Goal: Task Accomplishment & Management: Use online tool/utility

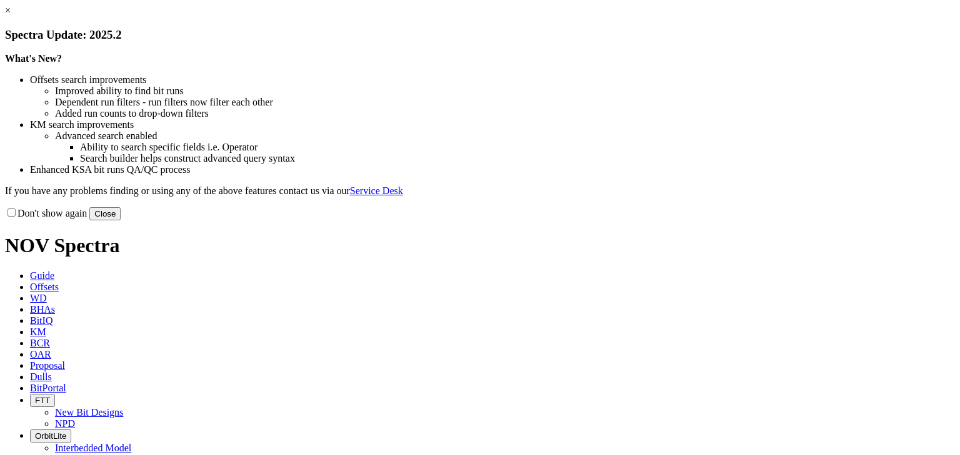
click at [121, 221] on button "Close" at bounding box center [104, 213] width 31 height 13
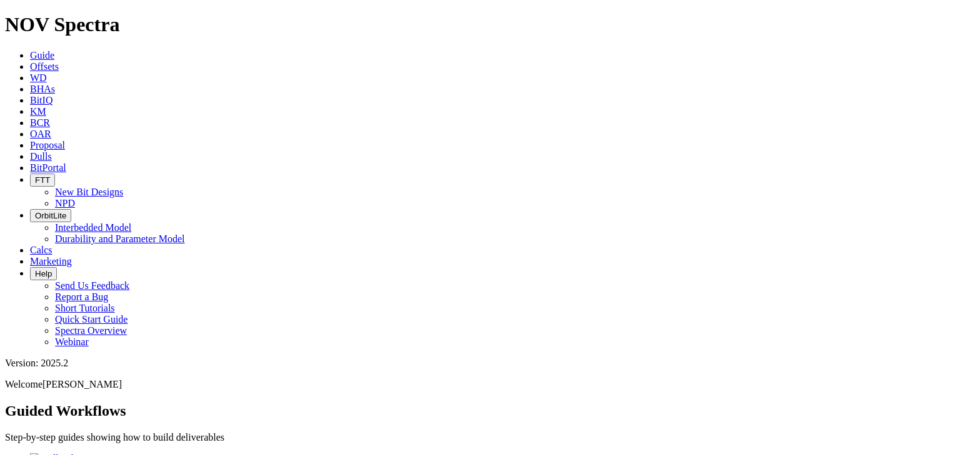
click at [59, 61] on span "Offsets" at bounding box center [44, 66] width 29 height 11
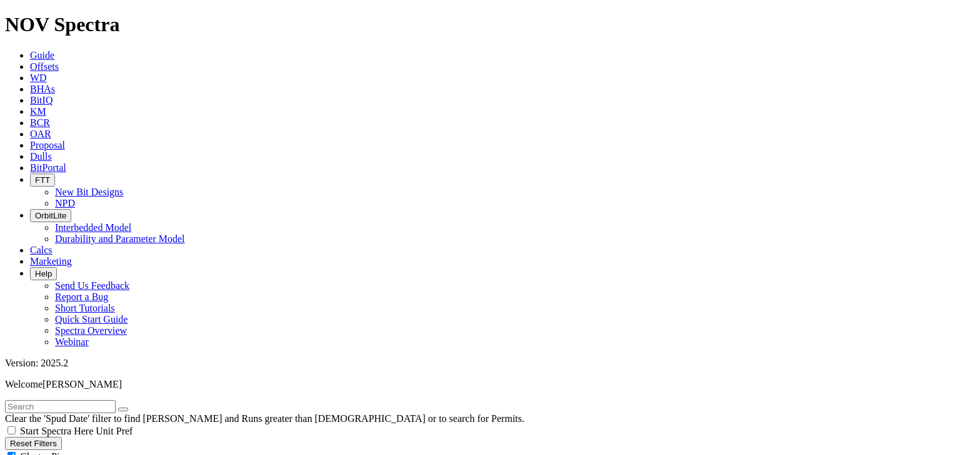
click at [126, 450] on div "Cluster Pins" at bounding box center [480, 456] width 950 height 12
checkbox input "false"
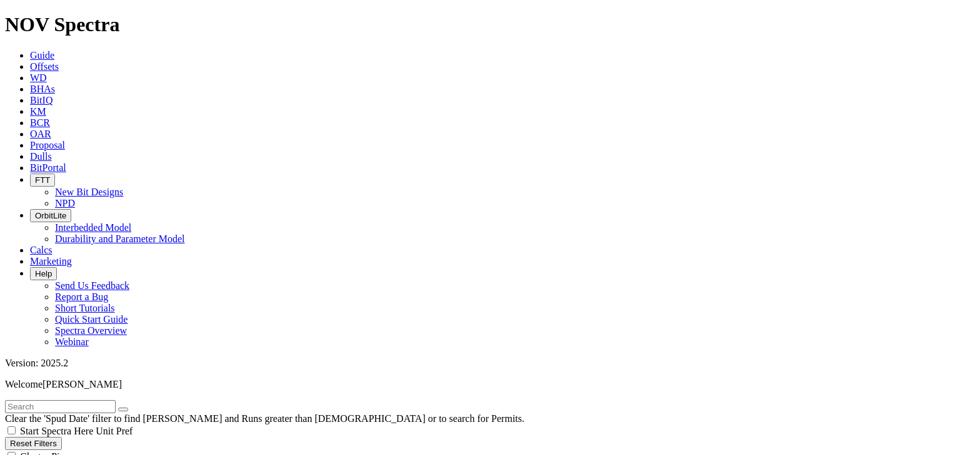
click at [52, 151] on link "Dulls" at bounding box center [41, 156] width 22 height 11
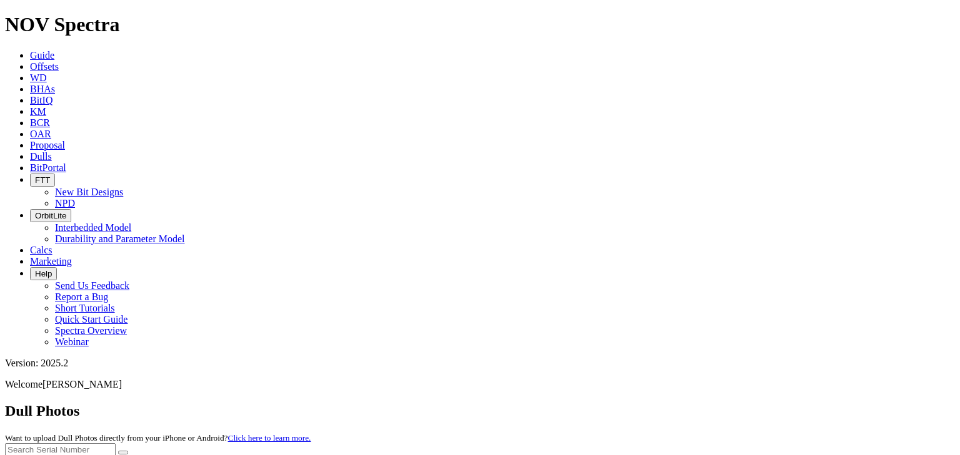
click at [96, 455] on button "Upload New Photoset" at bounding box center [50, 463] width 91 height 13
select select "number:0"
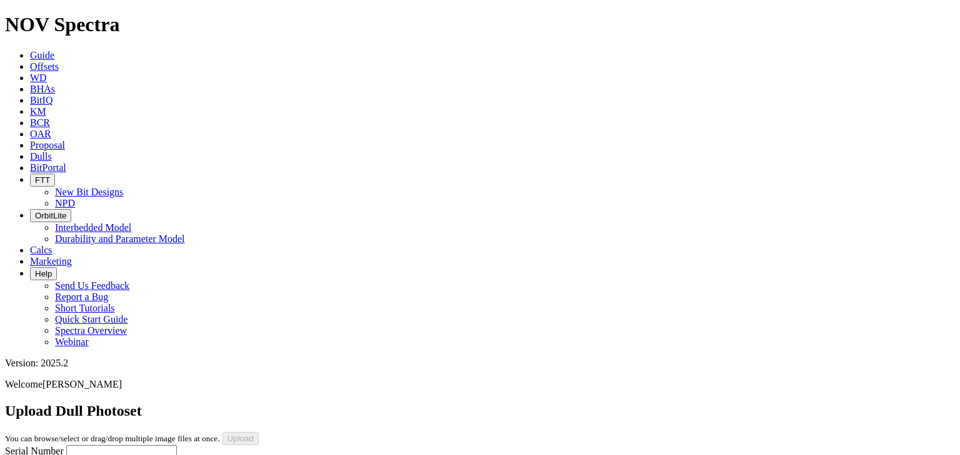
select select "number:1"
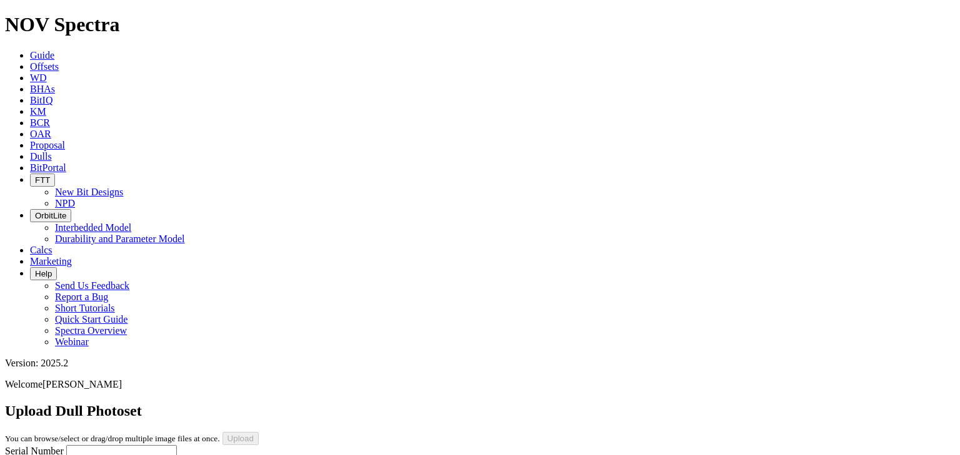
select select "string:CT"
select select "string:G"
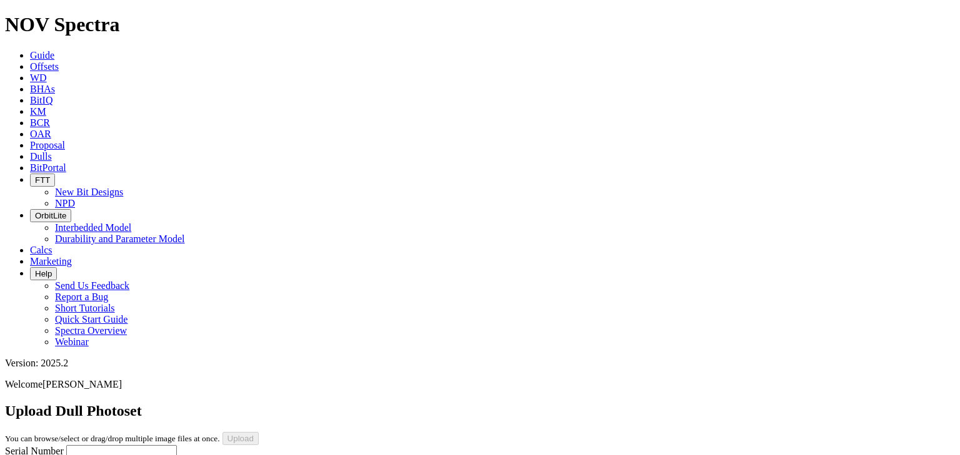
select select "string:G"
select select "string:X"
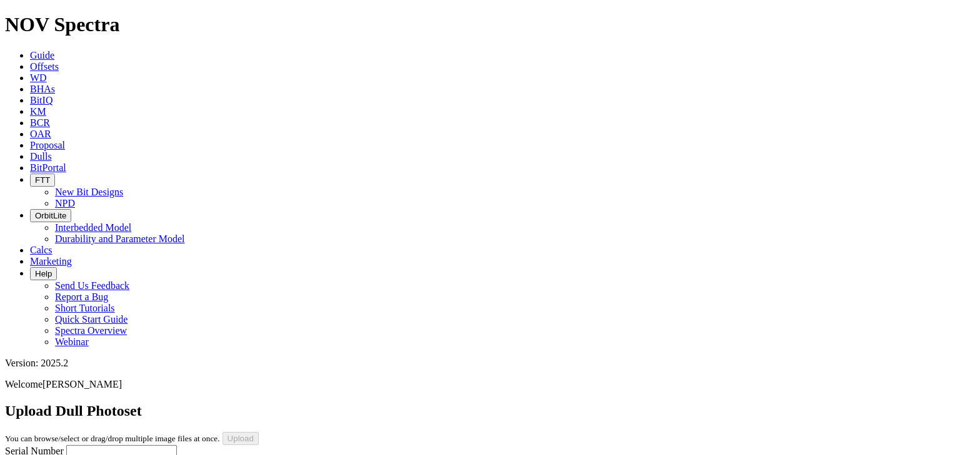
select select "string:X"
select select "string:I"
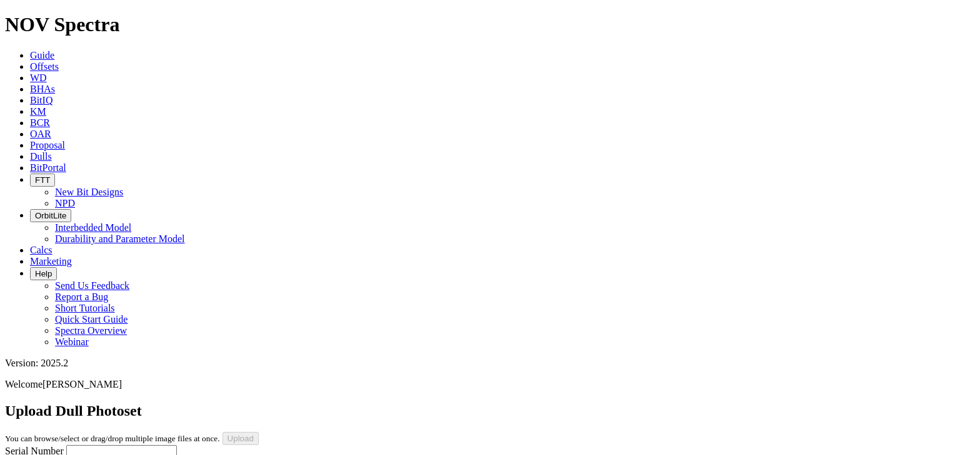
select select "string:ER"
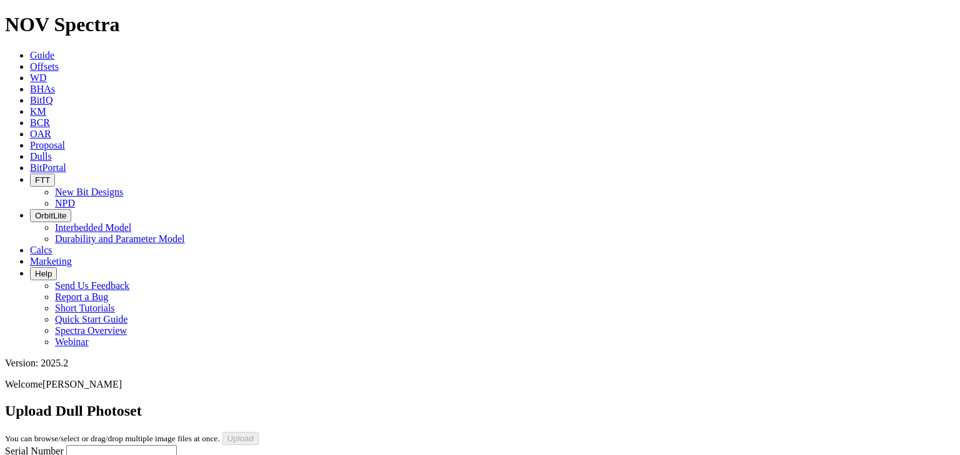
select select "string:CT"
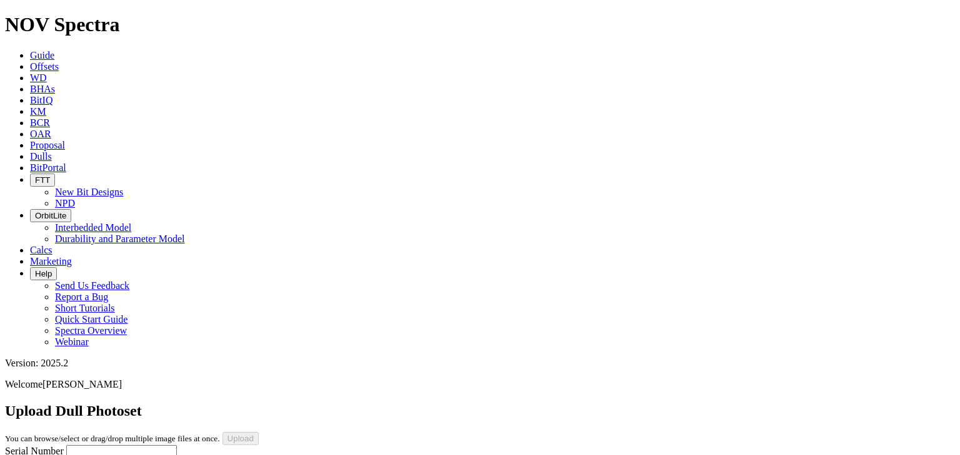
select select "string:CT"
select select "string:TD"
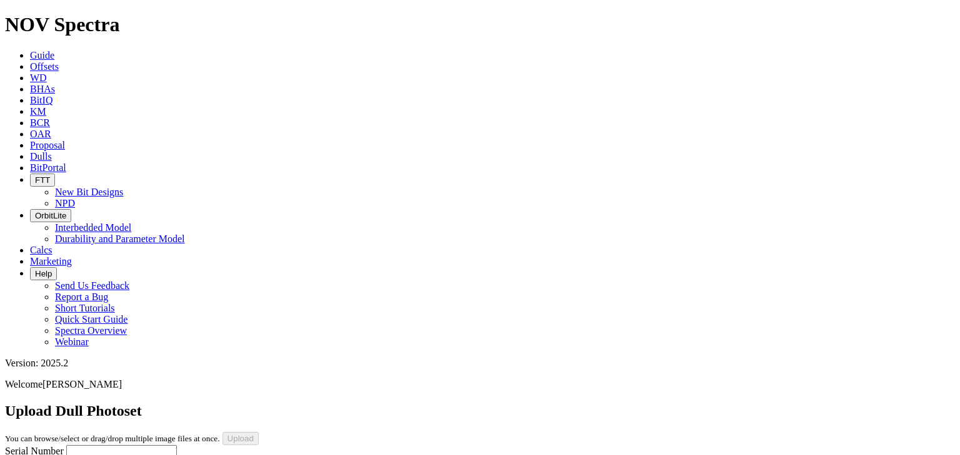
click at [69, 445] on input "Serial Number" at bounding box center [121, 451] width 111 height 13
type input "A2969"
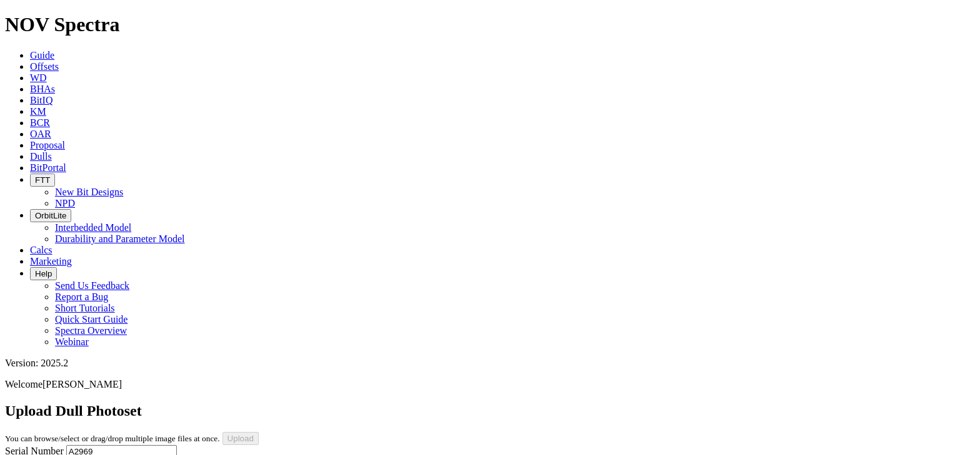
type input "9/21/25"
click at [111, 445] on input "A2969" at bounding box center [121, 451] width 111 height 13
type input "A296904"
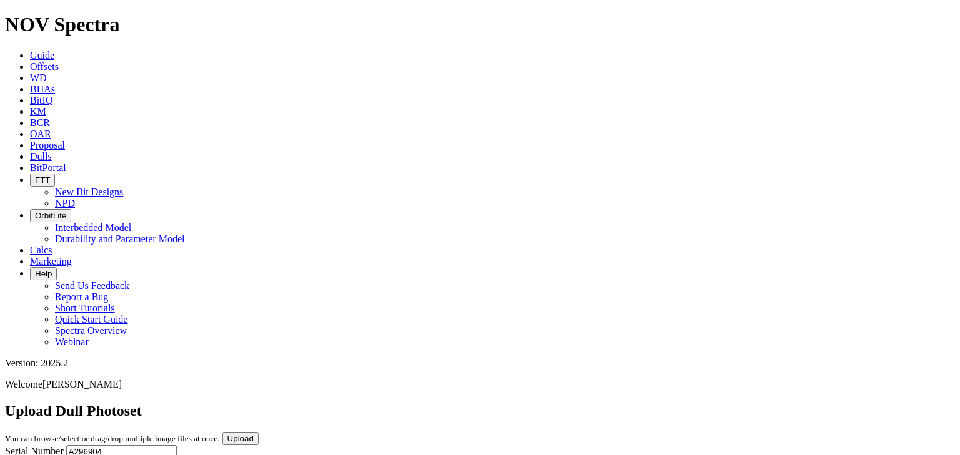
click at [259, 432] on input "Upload" at bounding box center [240, 438] width 36 height 13
click at [59, 61] on span "Offsets" at bounding box center [44, 66] width 29 height 11
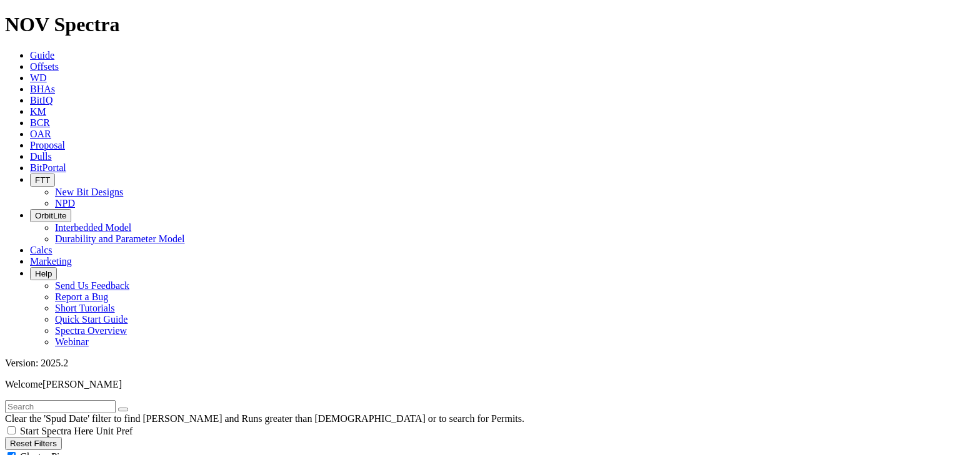
click at [126, 450] on div "Cluster Pins" at bounding box center [480, 456] width 950 height 12
checkbox input "false"
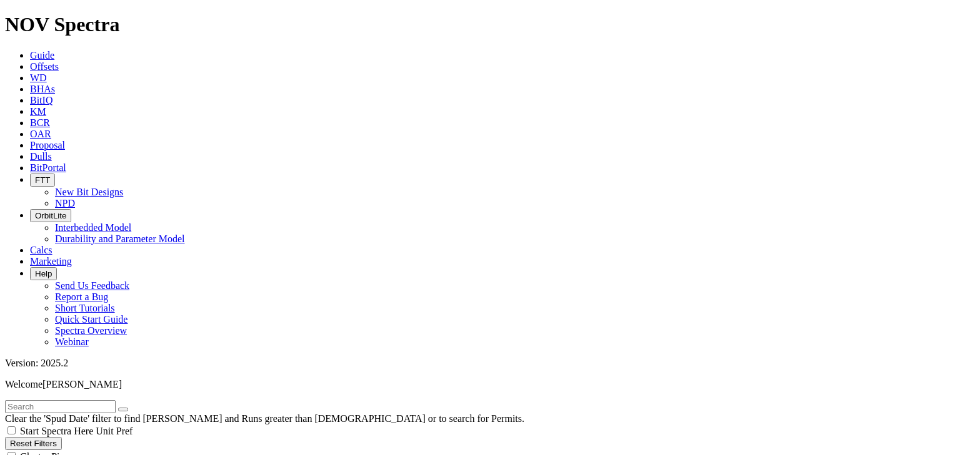
drag, startPoint x: 170, startPoint y: 163, endPoint x: 165, endPoint y: 169, distance: 7.5
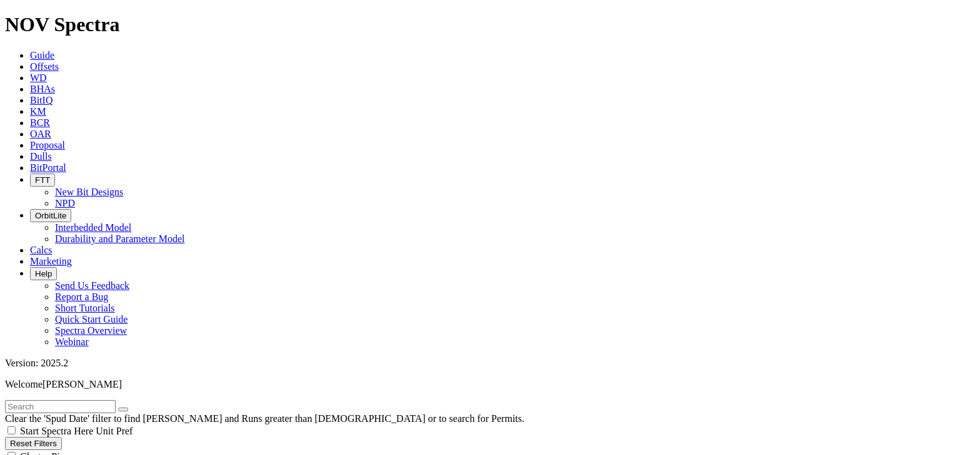
select select "8.75"
checkbox input "false"
select select "? number:8.75 ?"
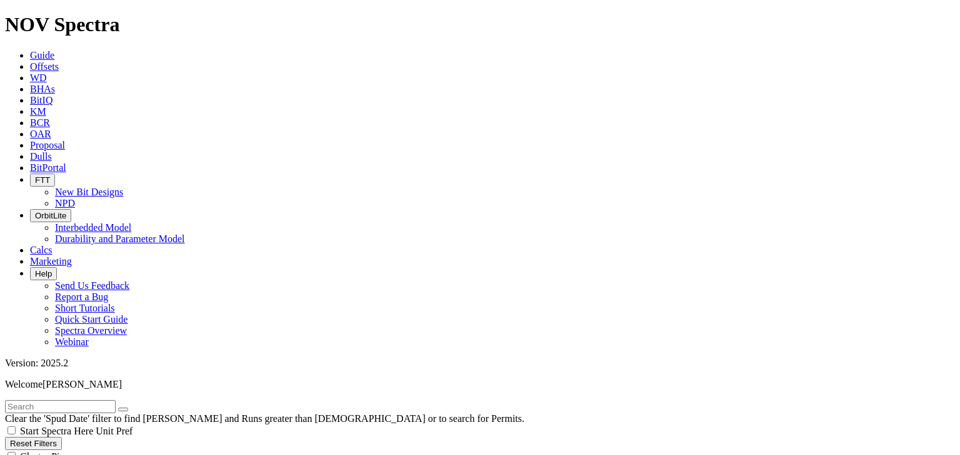
type input "4000"
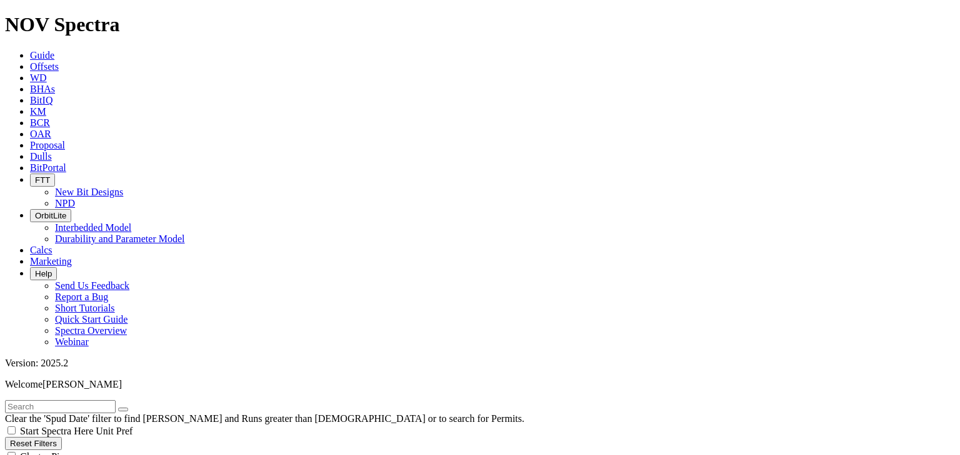
type input "6500"
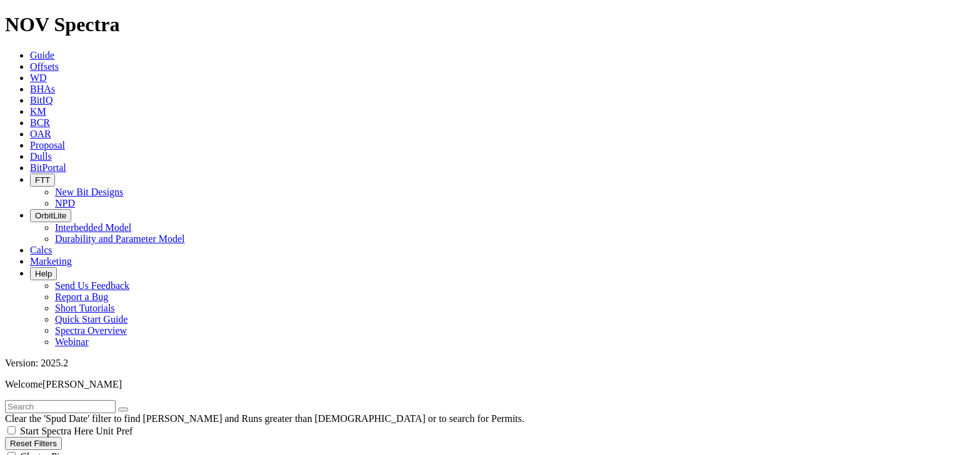
type input "4800"
drag, startPoint x: 67, startPoint y: 408, endPoint x: 82, endPoint y: 407, distance: 15.0
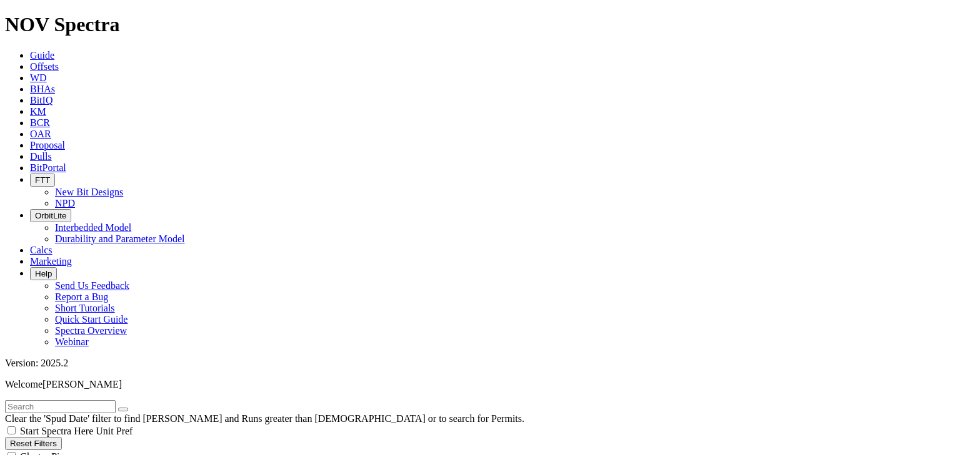
drag, startPoint x: 81, startPoint y: 407, endPoint x: 72, endPoint y: 406, distance: 8.2
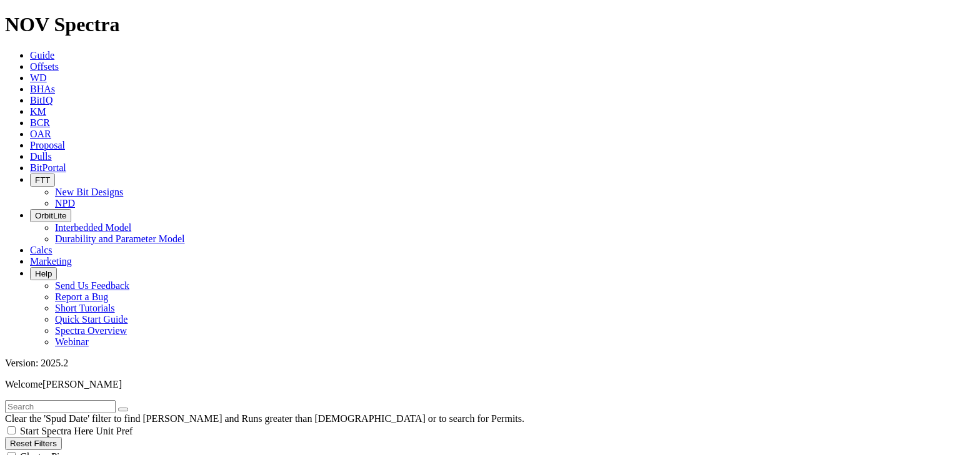
type input "5300"
type input "200"
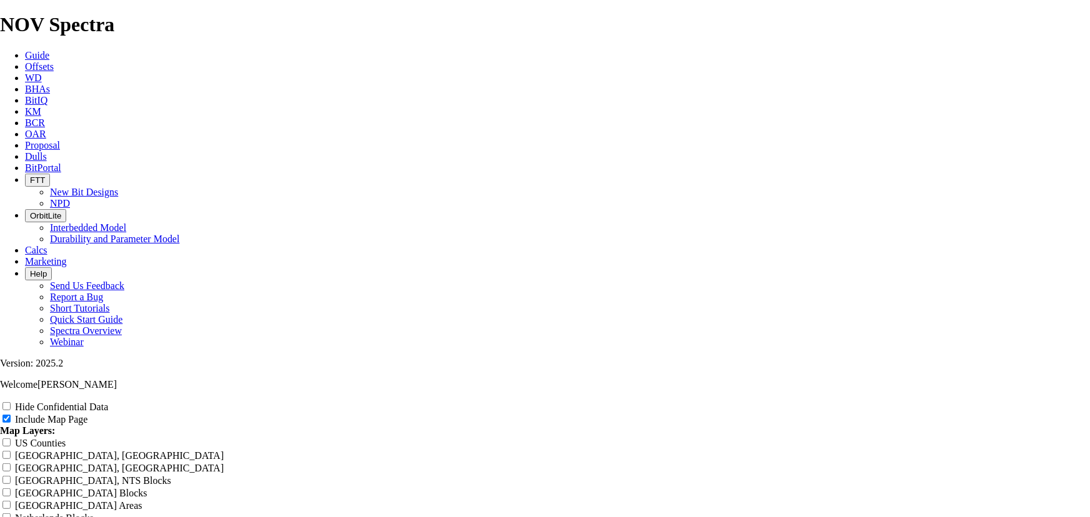
scroll to position [1585, 0]
drag, startPoint x: 655, startPoint y: 75, endPoint x: 379, endPoint y: 69, distance: 276.2
type input "8"
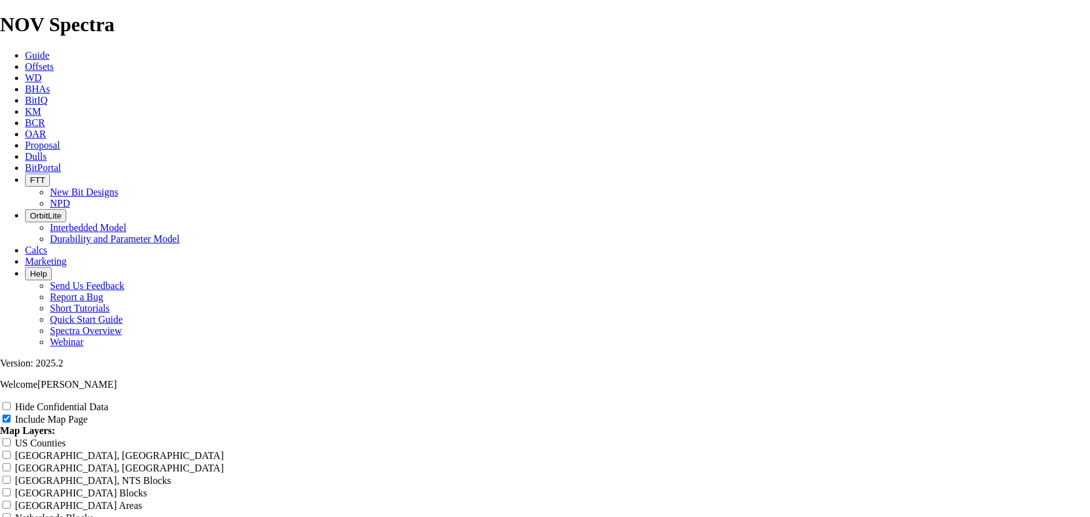
type input "8"
type input "8."
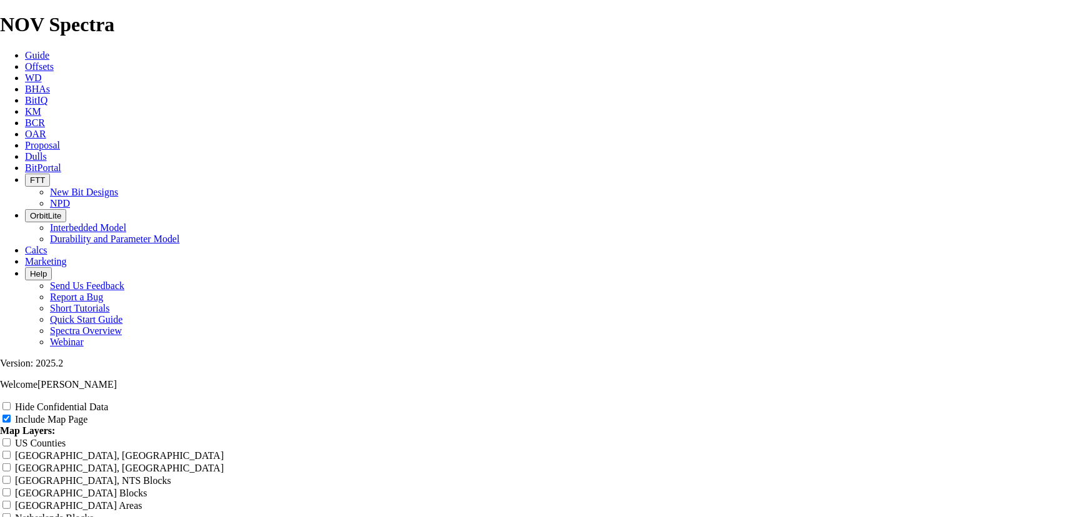
type input "8."
type input "8.7"
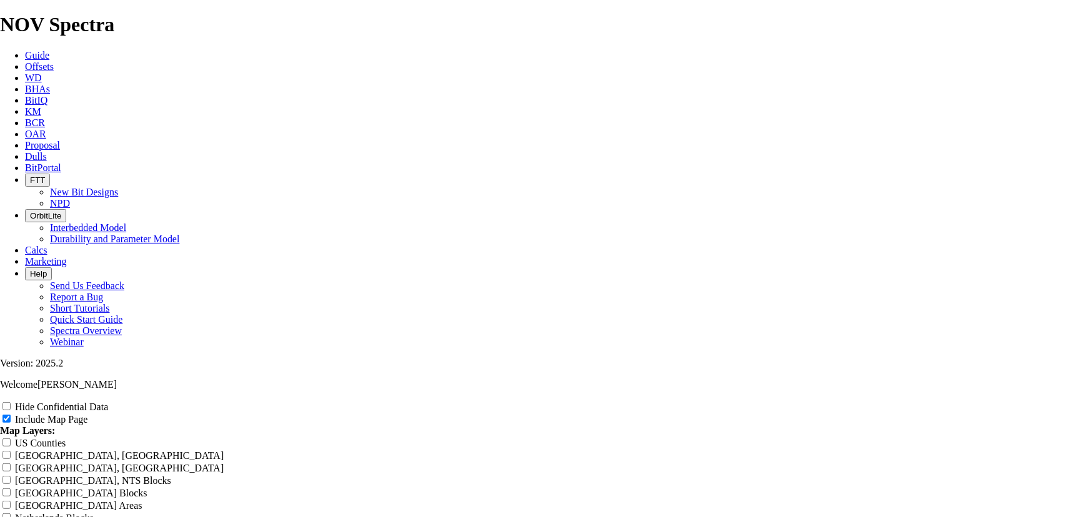
type input "8.7"
type input "8.75"
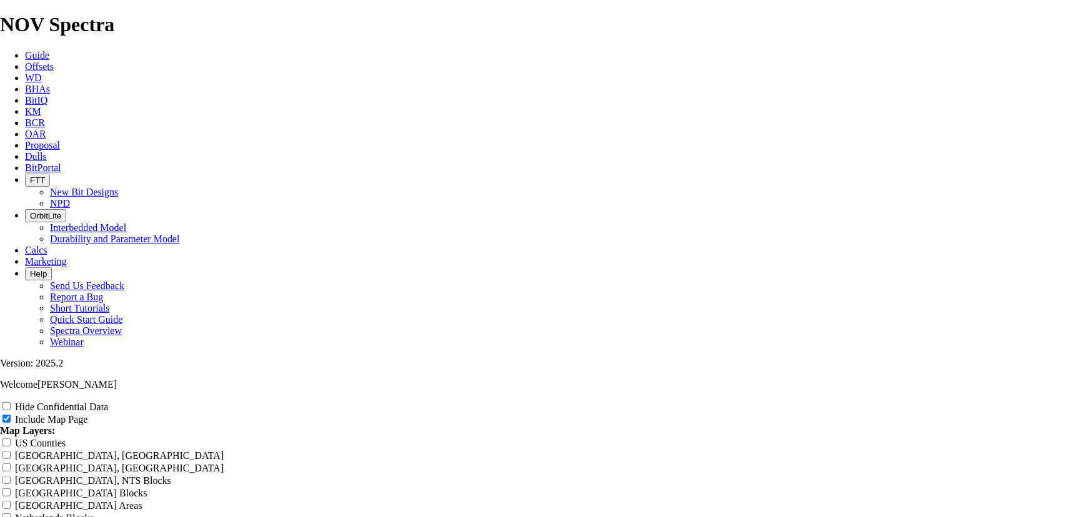
type input "8.75"
type input "8.75""
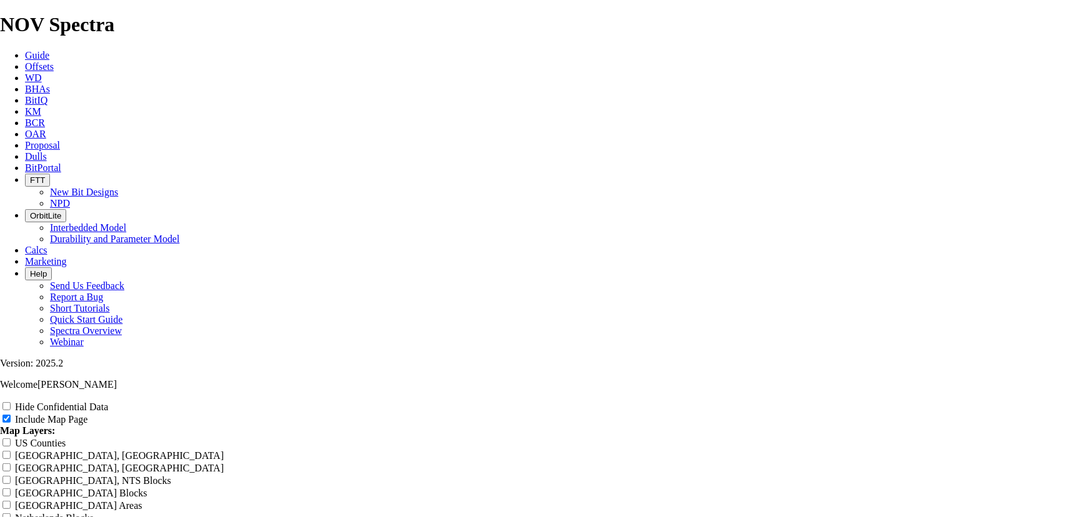
type input "8.75""
type input "8.75" T"
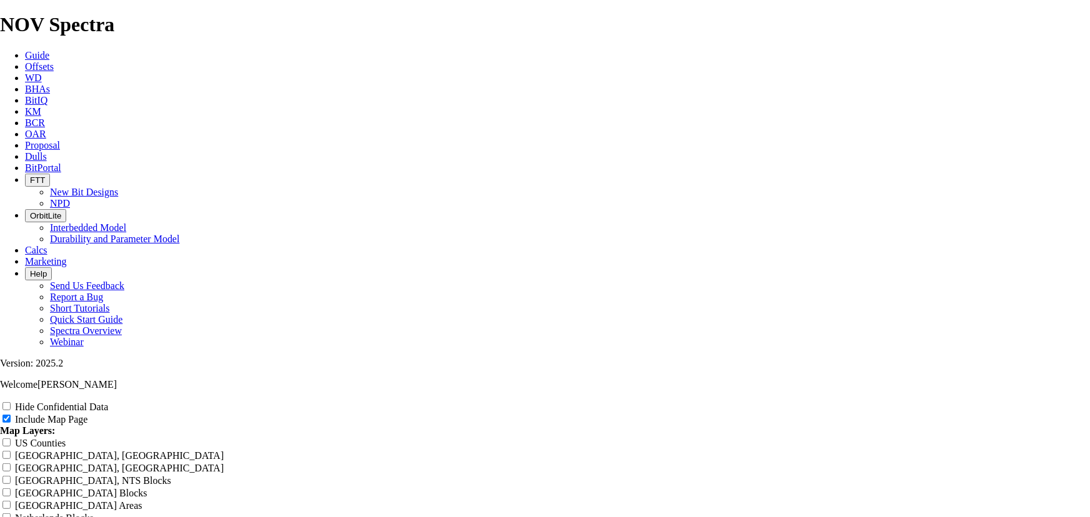
type input "8.75" T"
type input "8.75" TK"
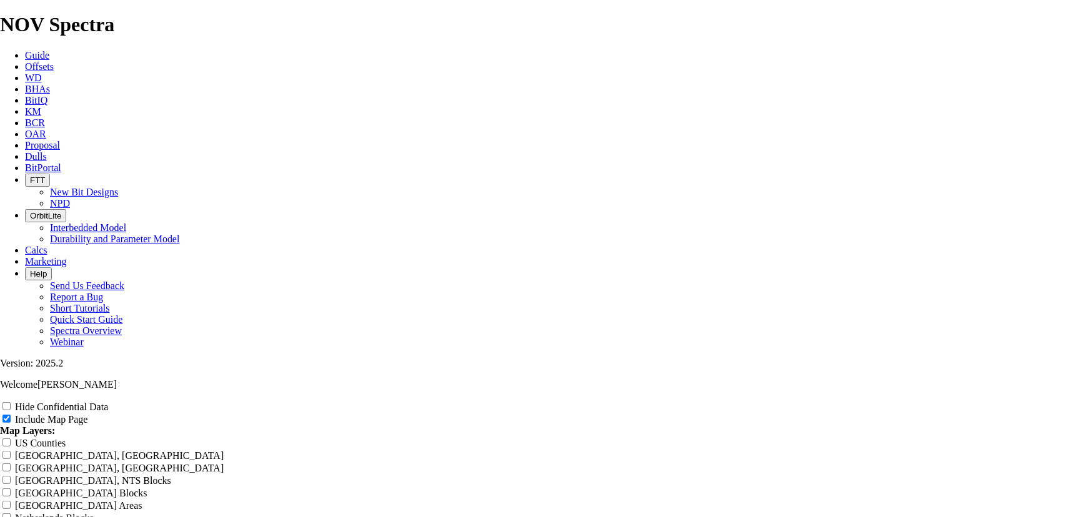
type input "8.75" TK"
type input "8.75" T"
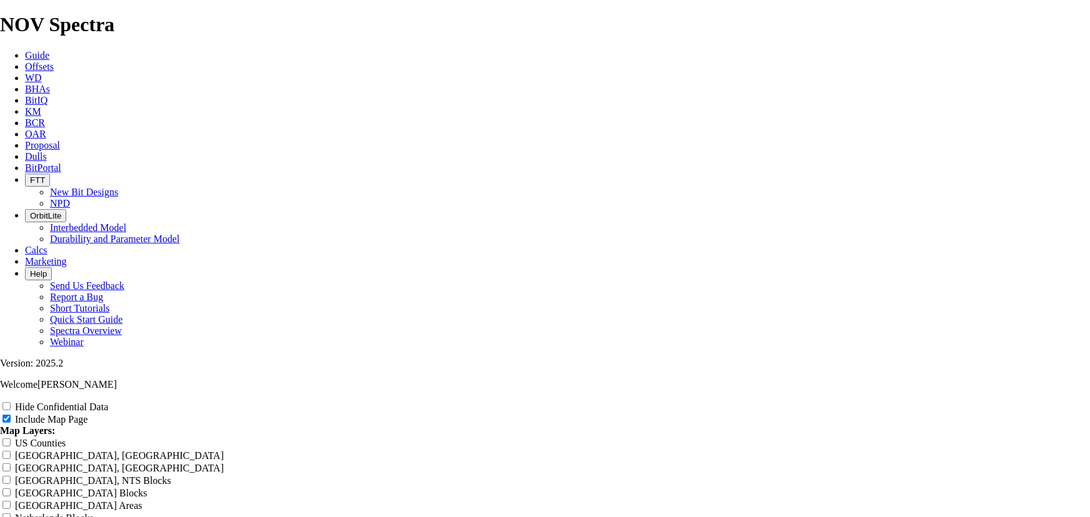
type input "8.75" T"
type input "8.75""
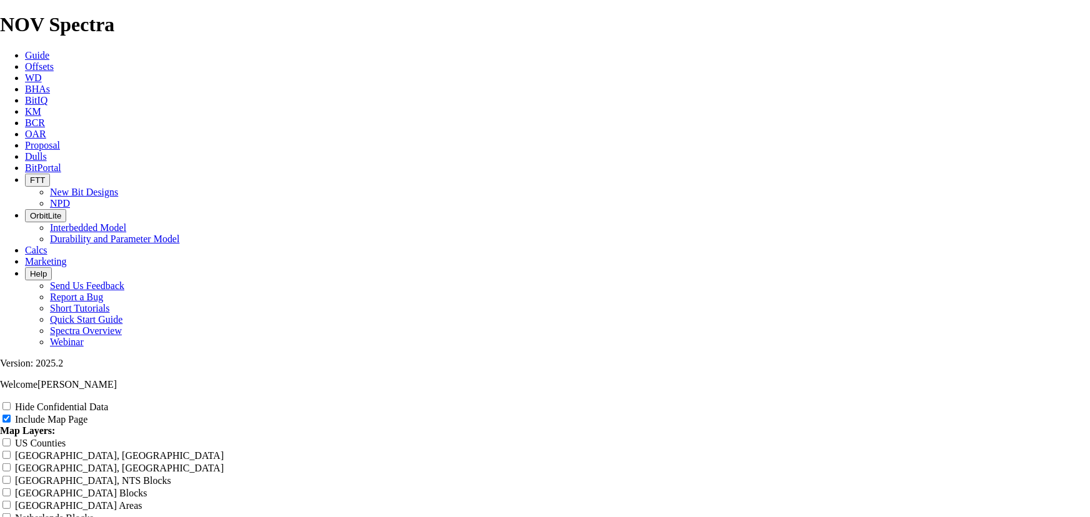
type input "8.75""
type input "8.75" V"
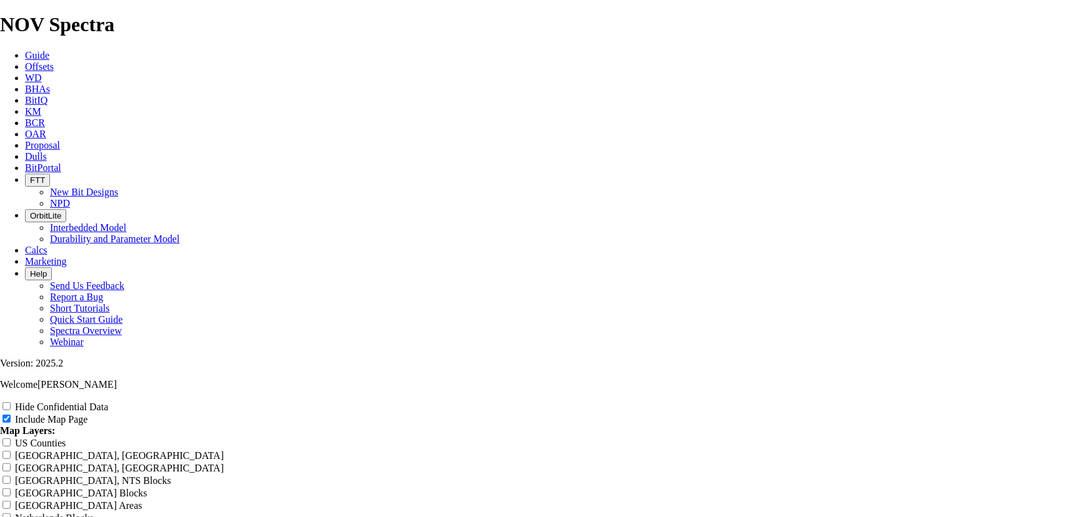
type input "8.75" V"
type input "8.75" Ve"
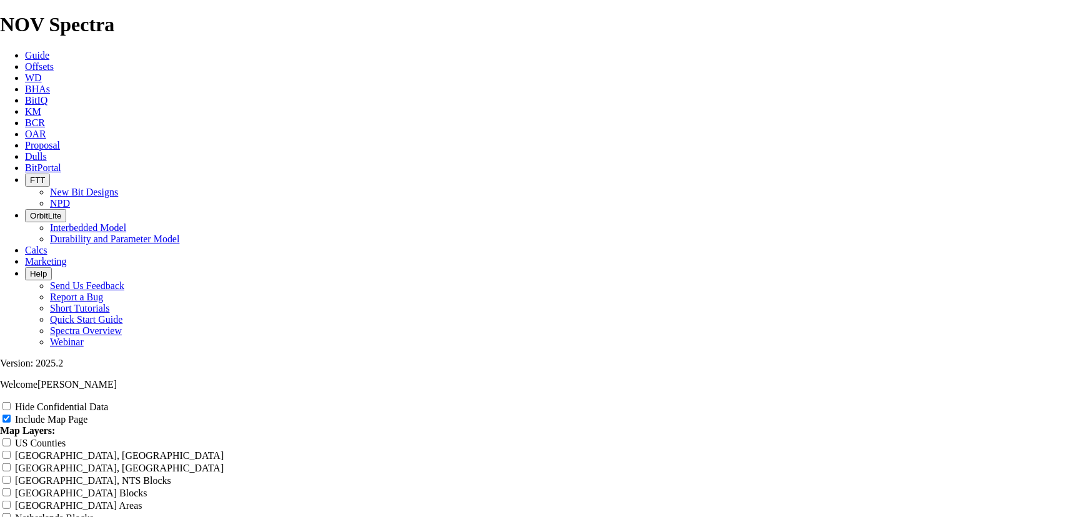
type input "8.75" Ve"
type input "8.75" Ver"
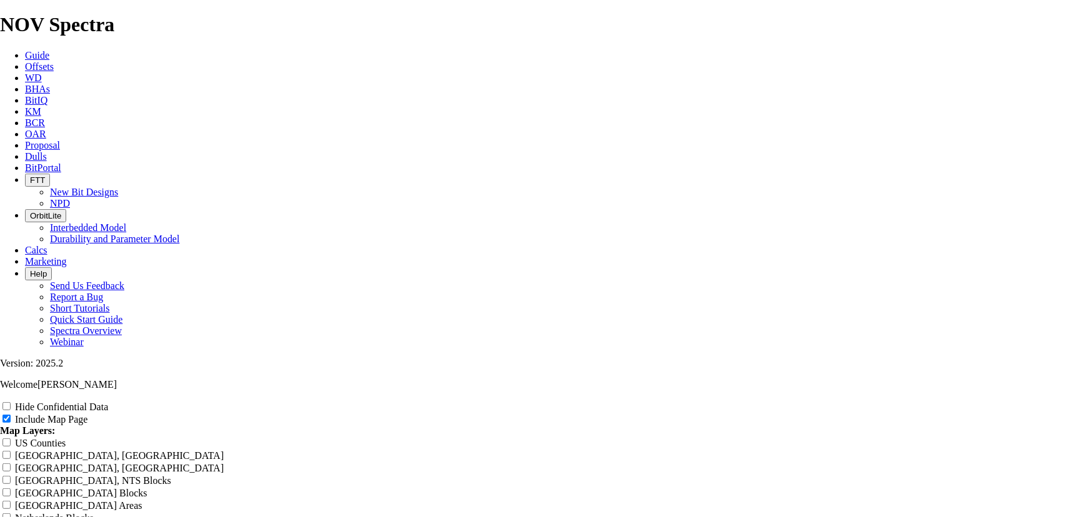
type input "8.75" Ver"
type input "8.75" Vert"
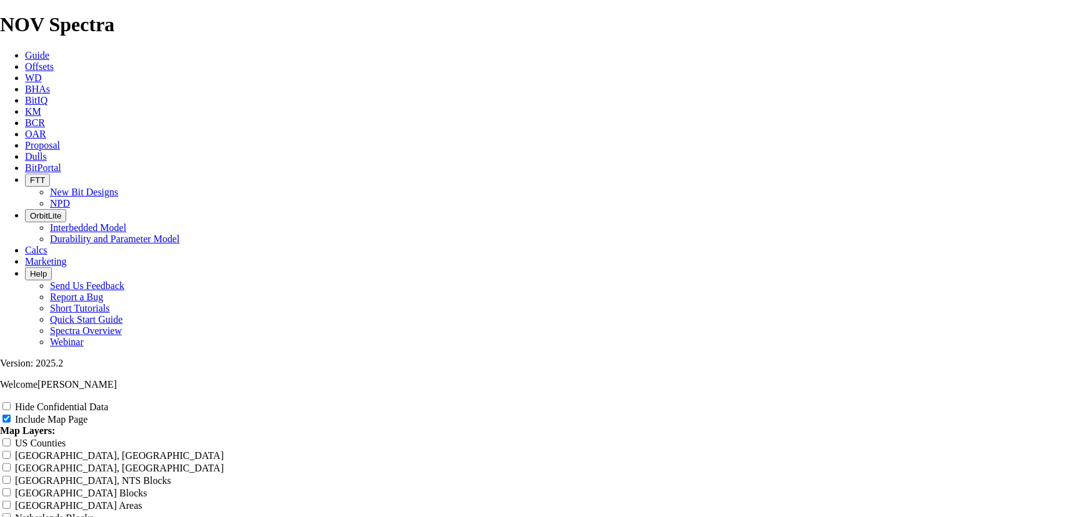
type input "8.75" Vert"
type input "8.75" Verti"
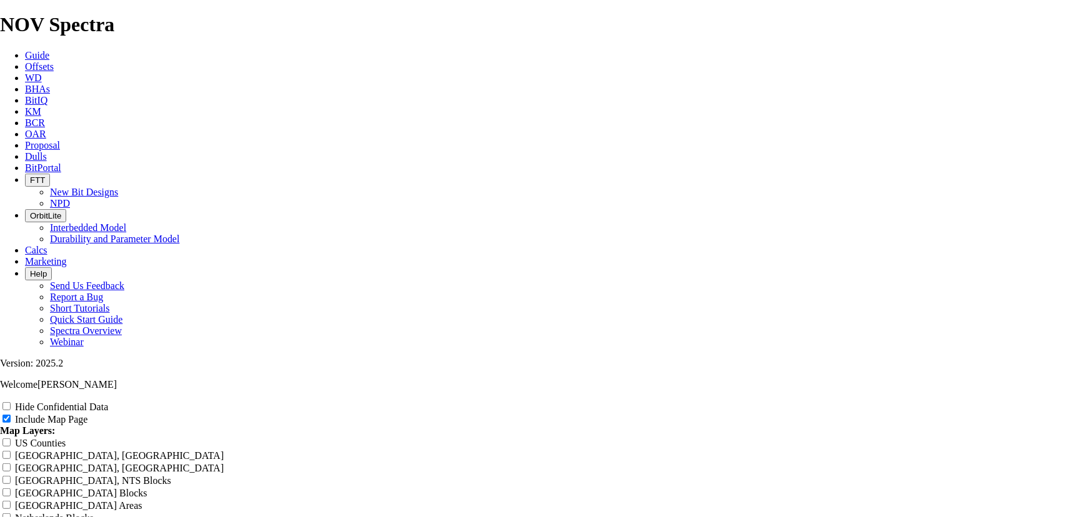
type input "8.75" Verti"
type input "8.75" Vertic"
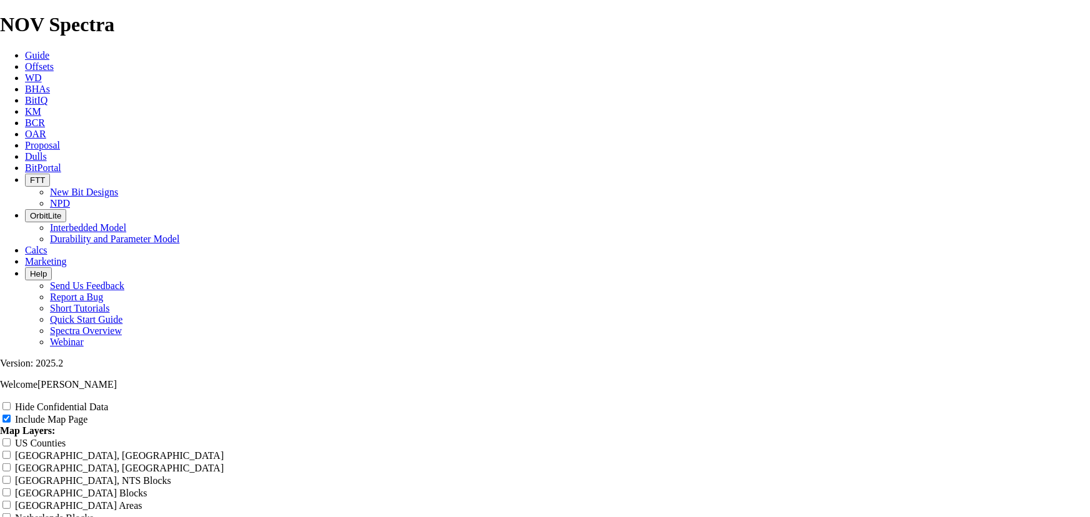
type input "8.75" Vertic"
type input "8.75" Vertica"
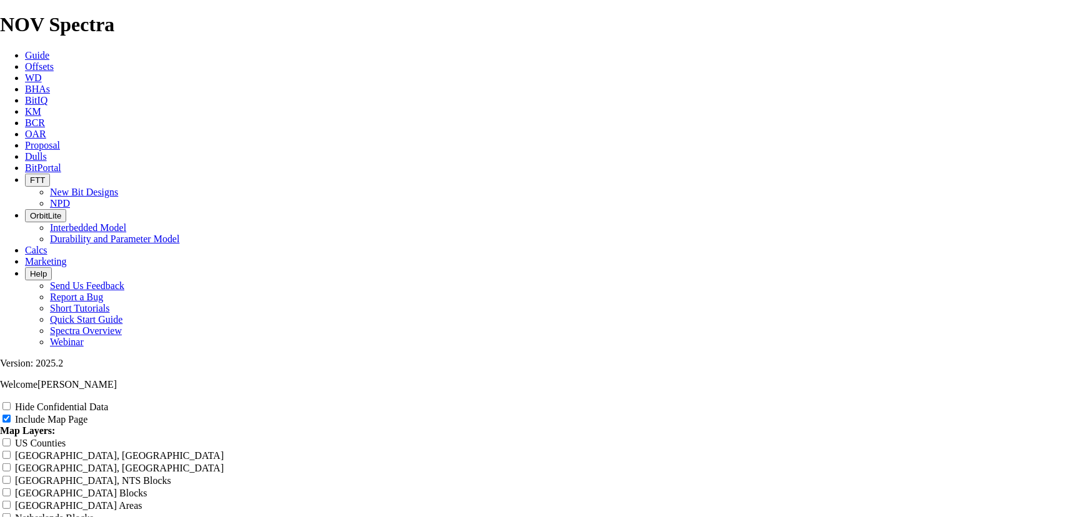
type input "8.75" Vertica"
type input "8.75" Vertical"
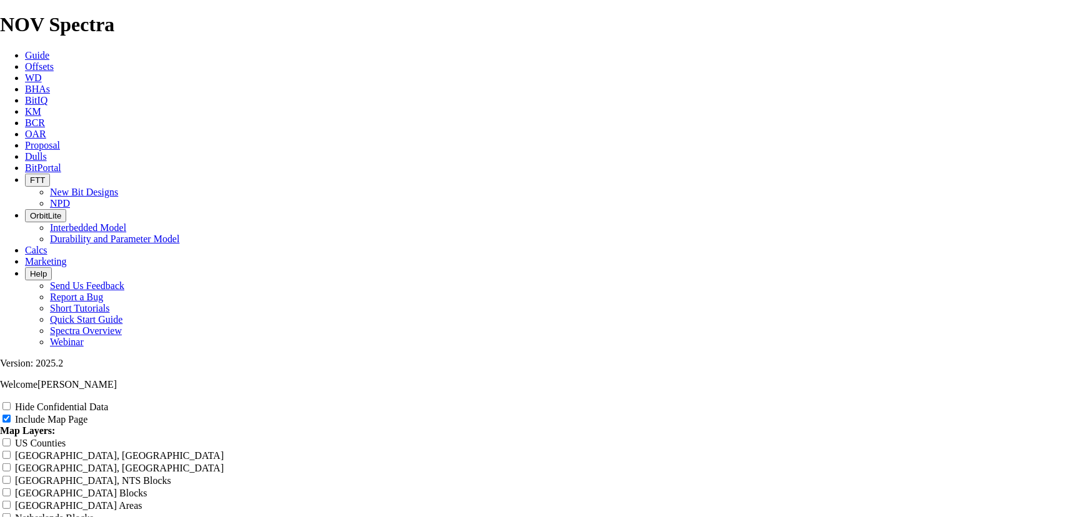
type input "8.75" Vertical"
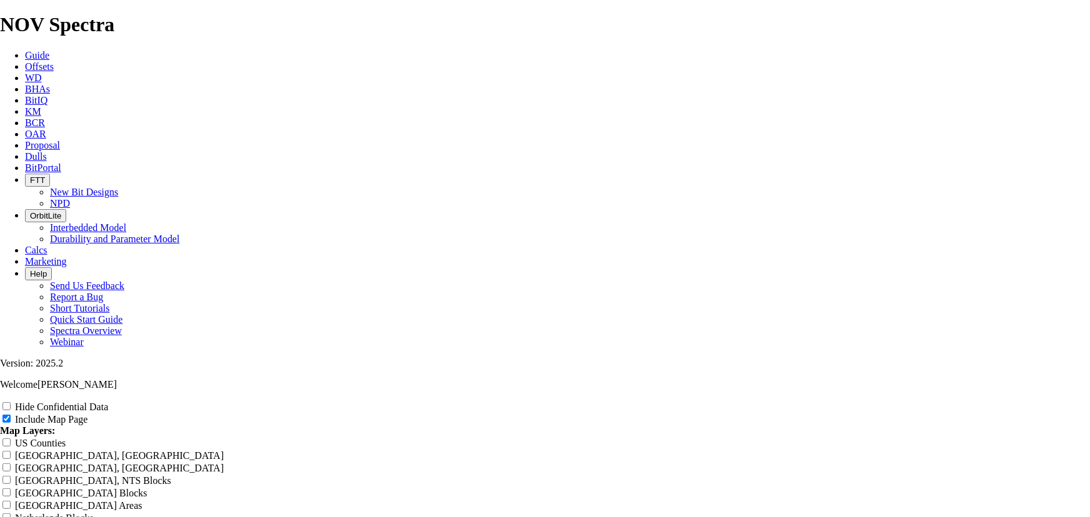
type input "8.75" Vertical S"
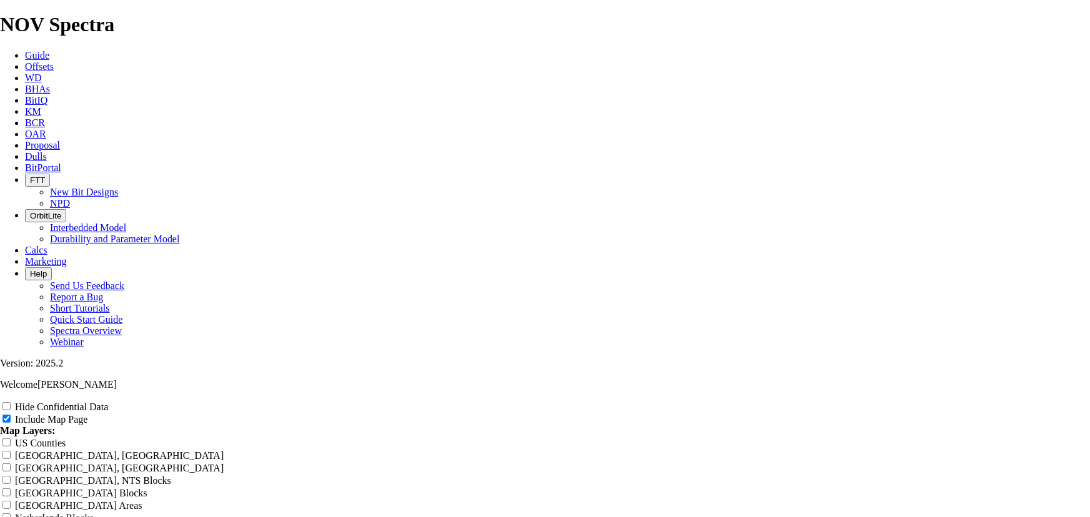
type input "8.75" Vertical SE"
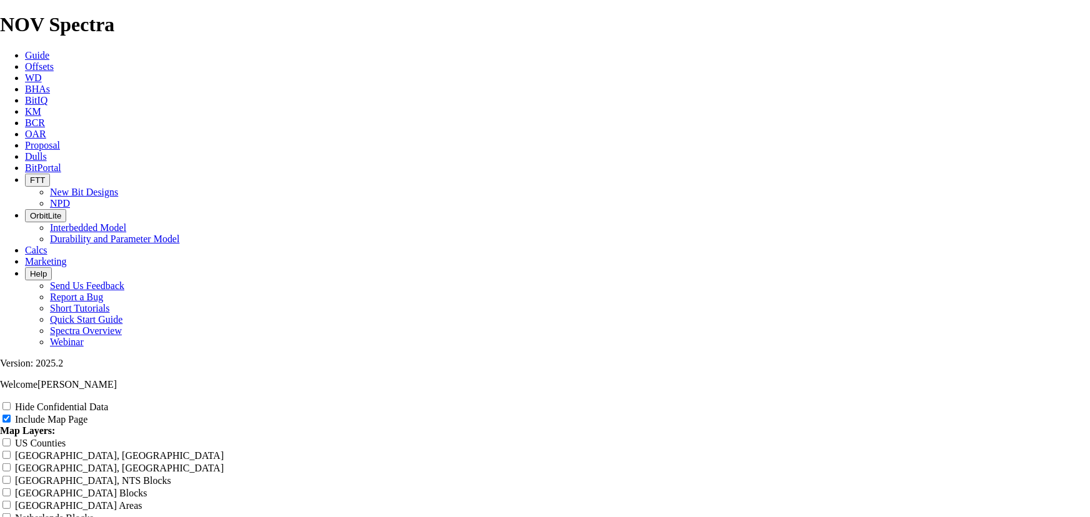
type input "8.75" Vertical SEc"
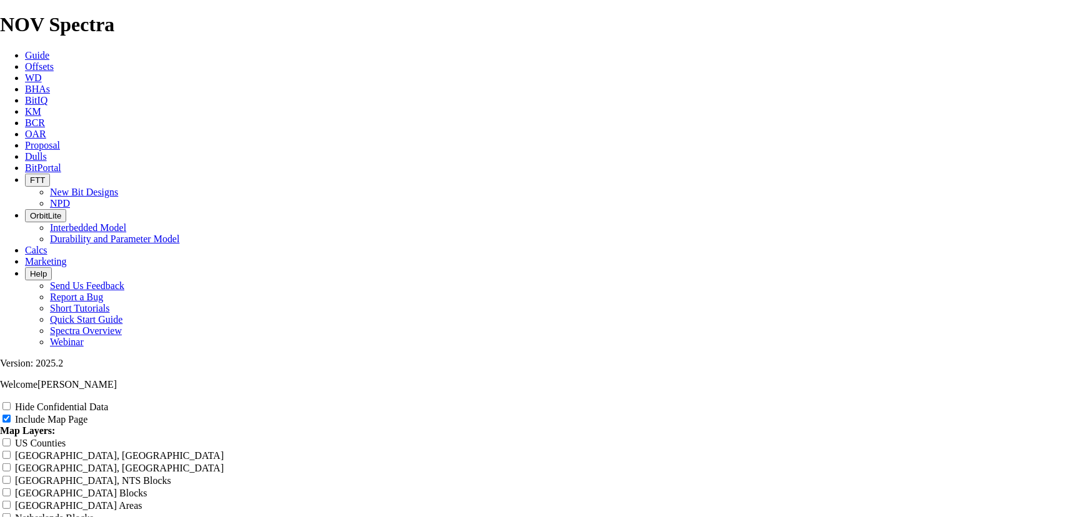
type input "8.75" Vertical SEct"
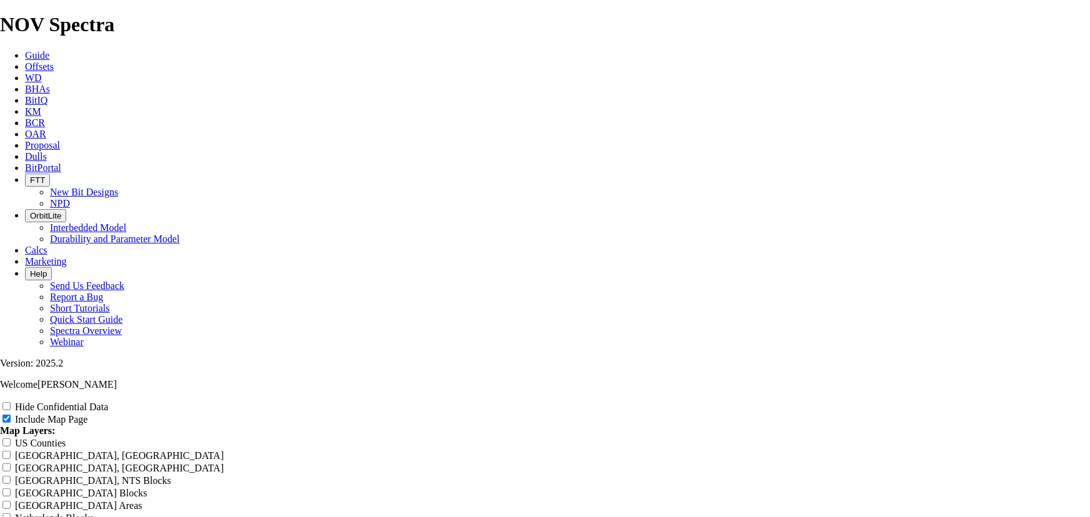
type input "8.75" Vertical SEcti"
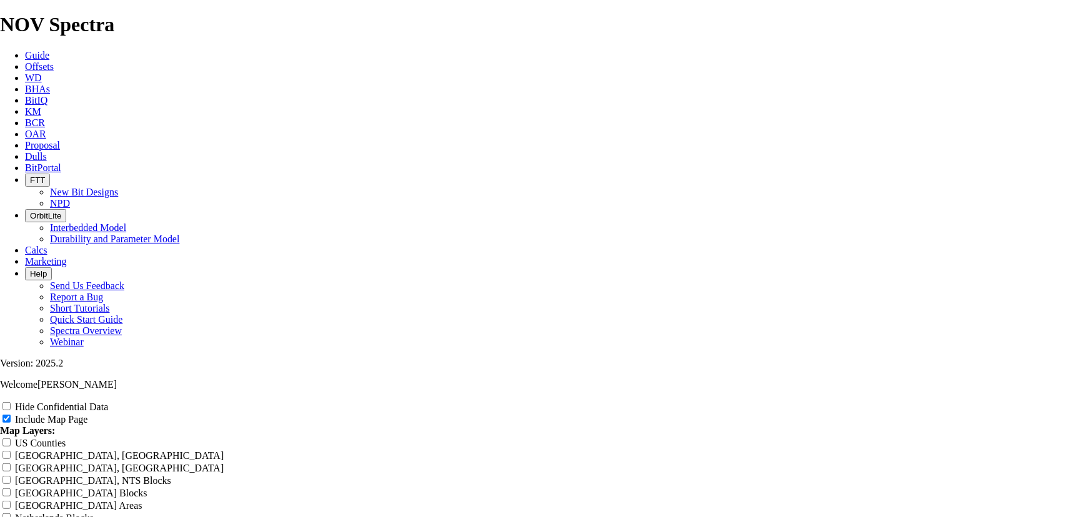
type input "8.75" Vertical SEct"
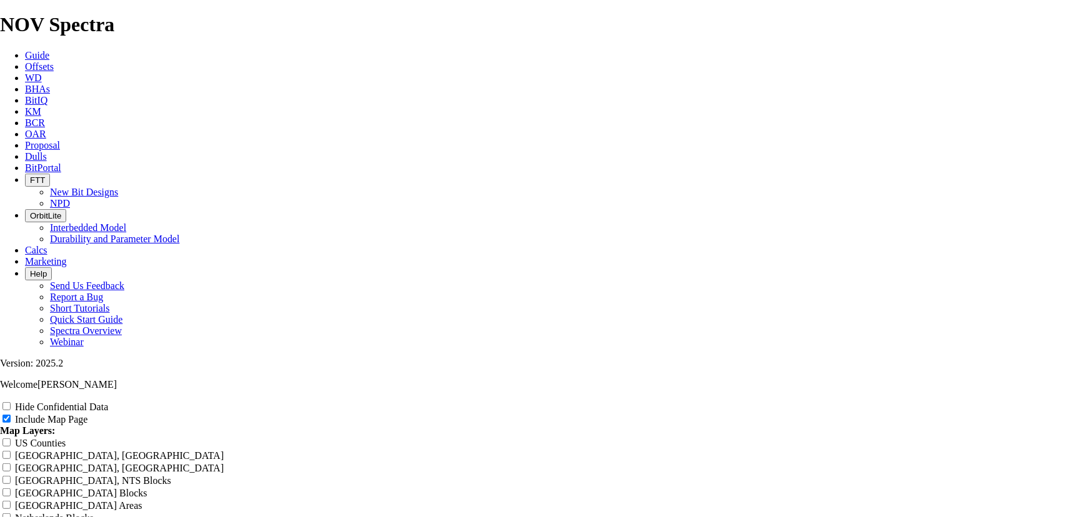
type input "8.75" Vertical SEc"
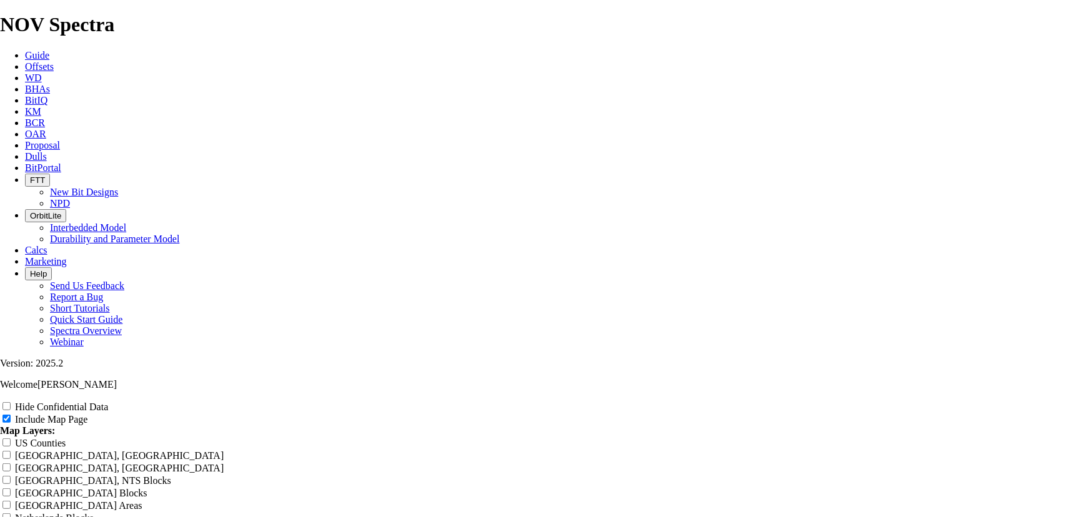
type input "8.75" Vertical SE"
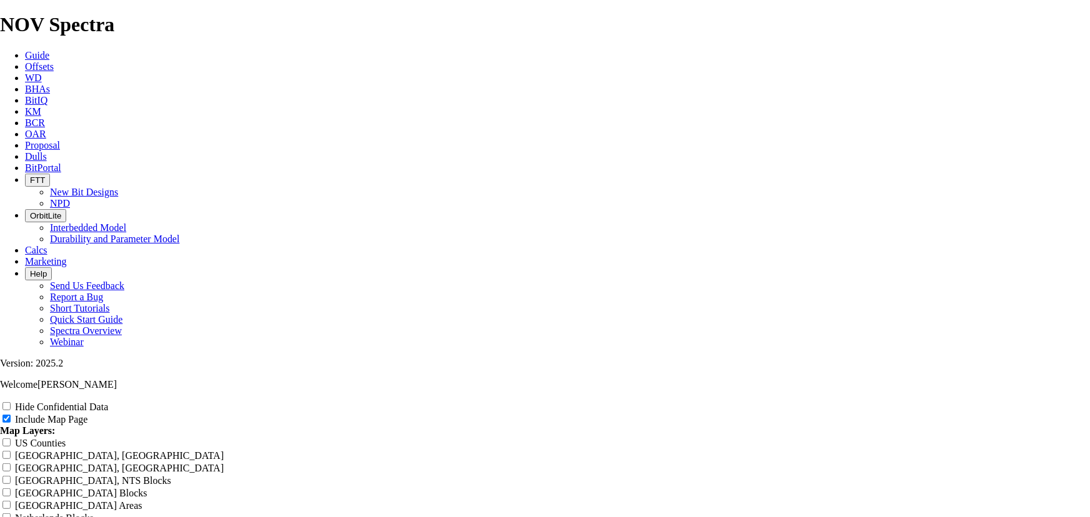
type input "8.75" Vertical S"
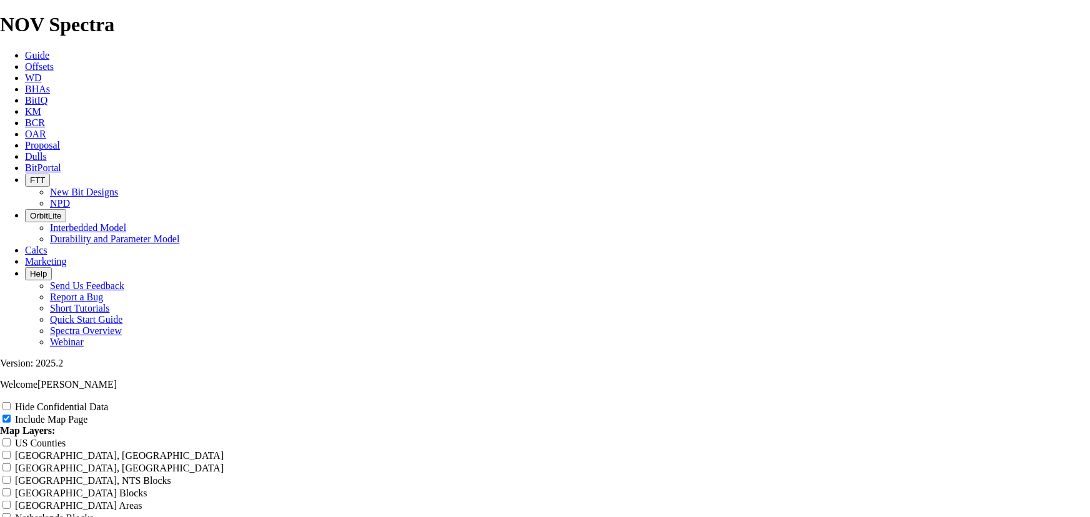
type input "8.75" Vertical SE"
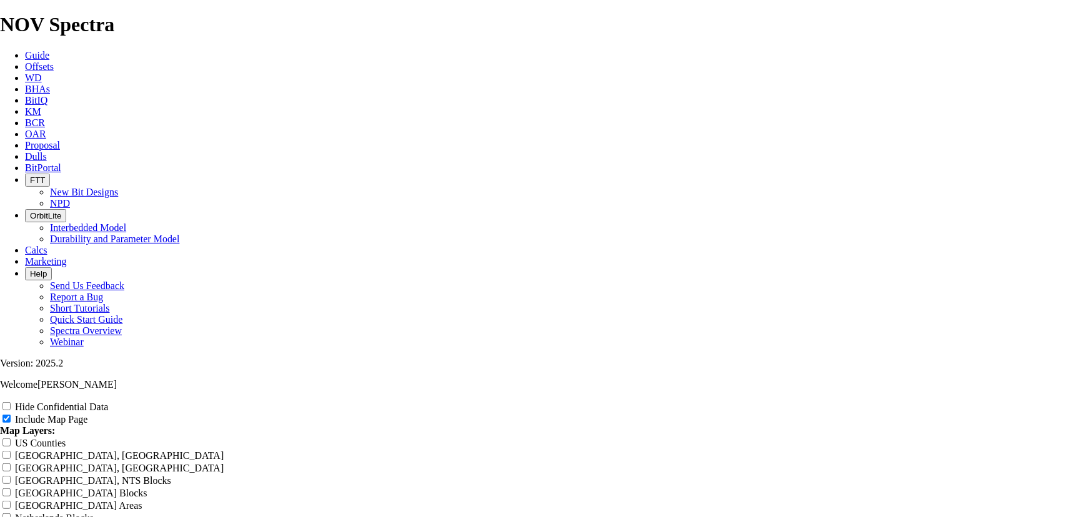
type input "8.75" Vertical S"
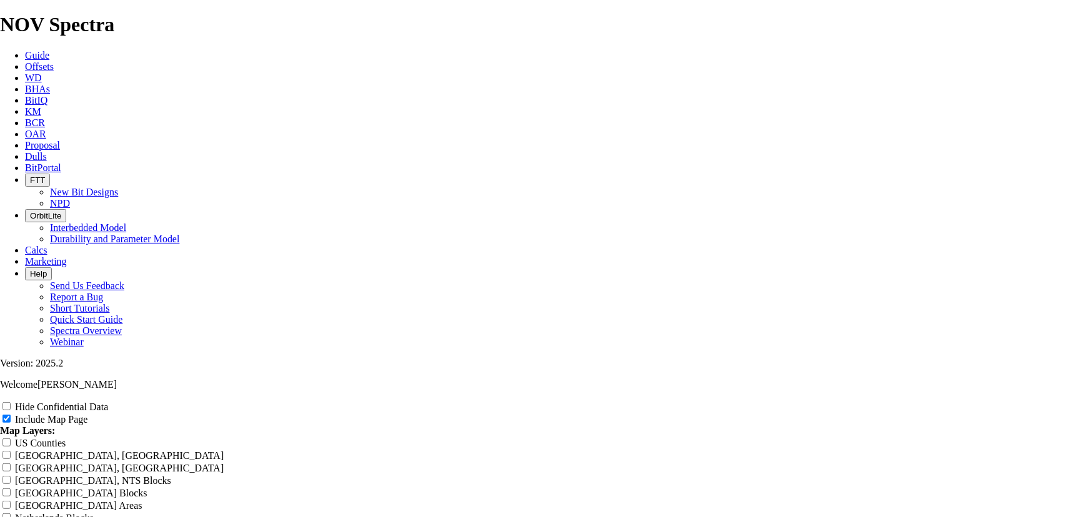
type input "8.75" Vertical Se"
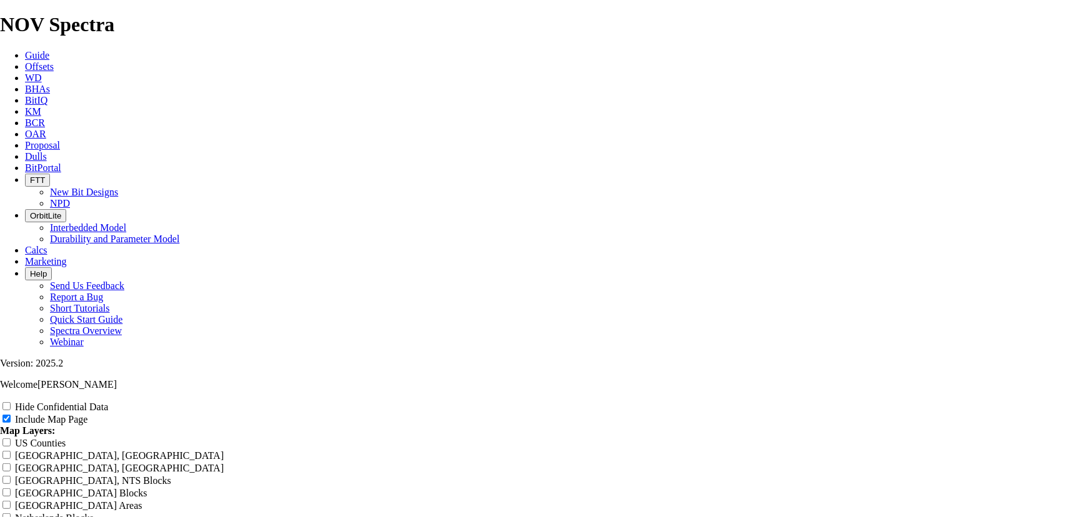
type input "8.75" Vertical Sec"
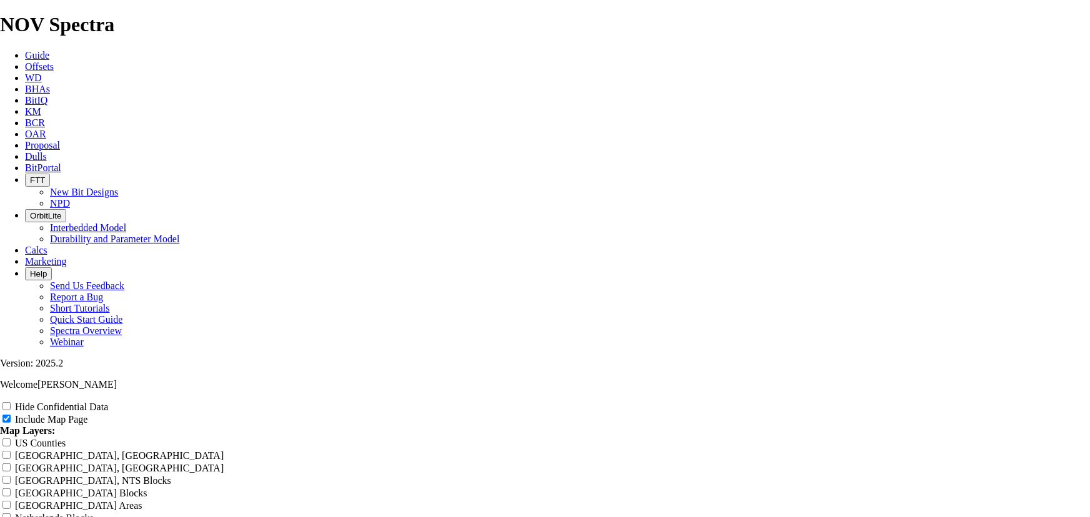
type input "8.75" Vertical Sect"
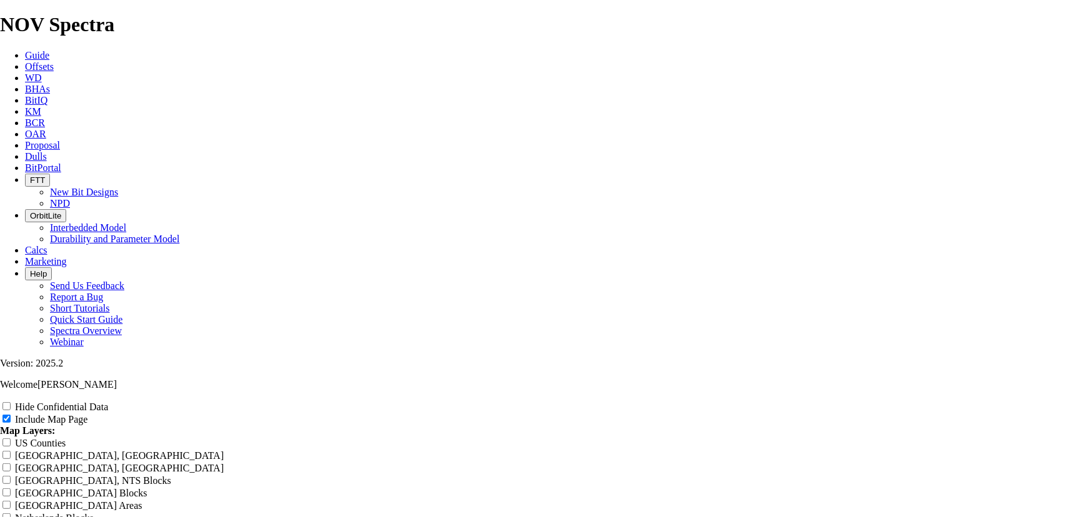
type input "8.75" Vertical Secti"
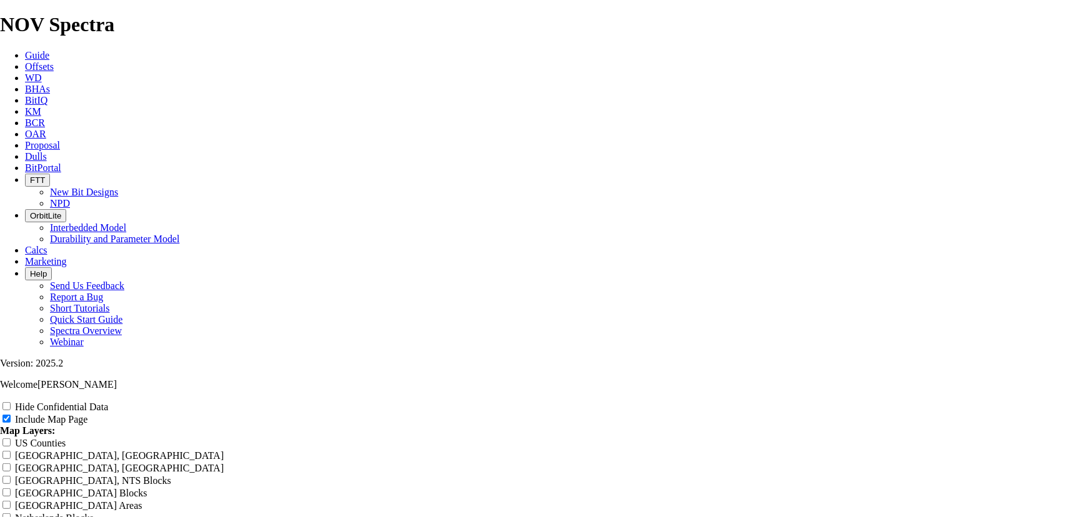
type input "8.75" Vertical Sectio"
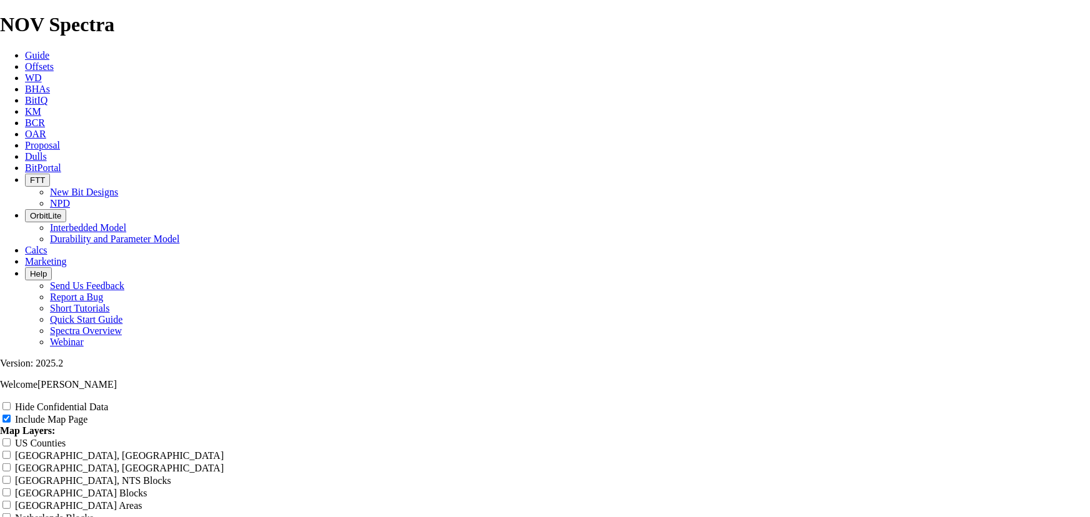
type input "8.75" Vertical Section"
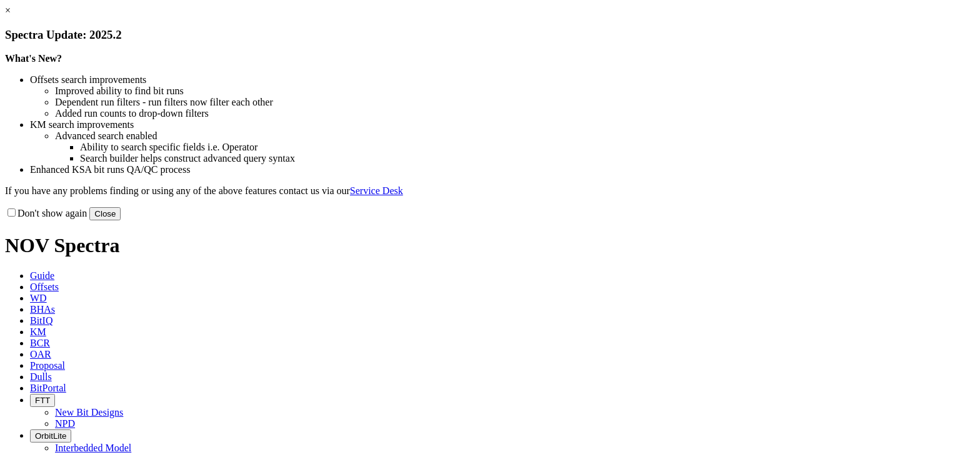
drag, startPoint x: 730, startPoint y: 345, endPoint x: 720, endPoint y: 335, distance: 14.6
click at [121, 221] on button "Close" at bounding box center [104, 213] width 31 height 13
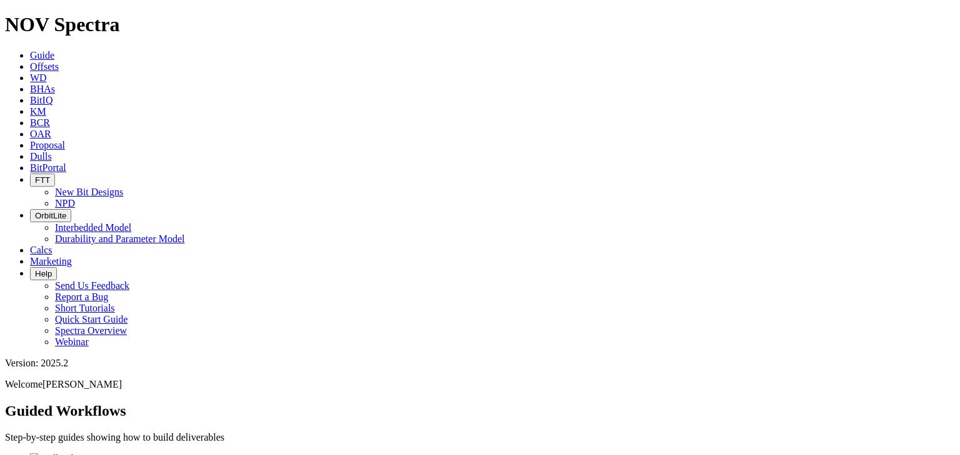
click at [52, 151] on span "Dulls" at bounding box center [41, 156] width 22 height 11
click at [96, 455] on button "Upload New Photoset" at bounding box center [50, 463] width 91 height 13
click at [101, 445] on input "Serial Number" at bounding box center [121, 451] width 111 height 13
type input "A316812"
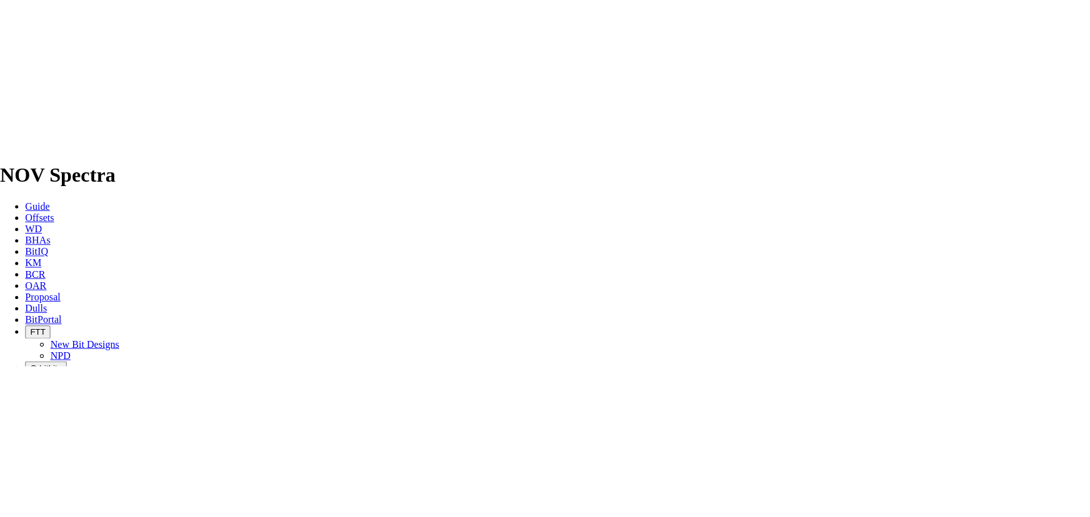
scroll to position [1633, 0]
